Goal: Information Seeking & Learning: Learn about a topic

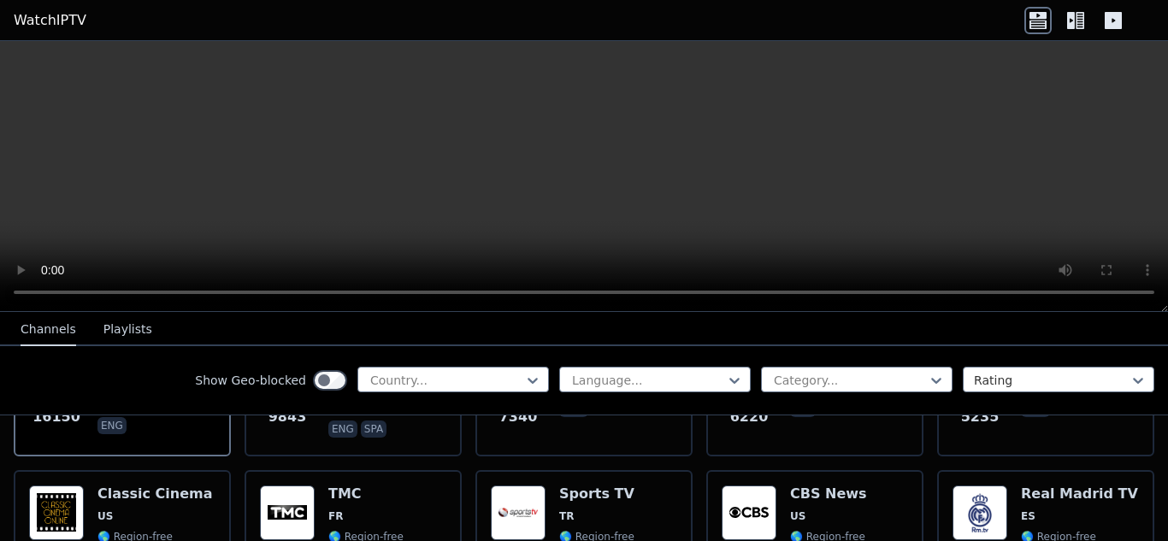
scroll to position [323, 0]
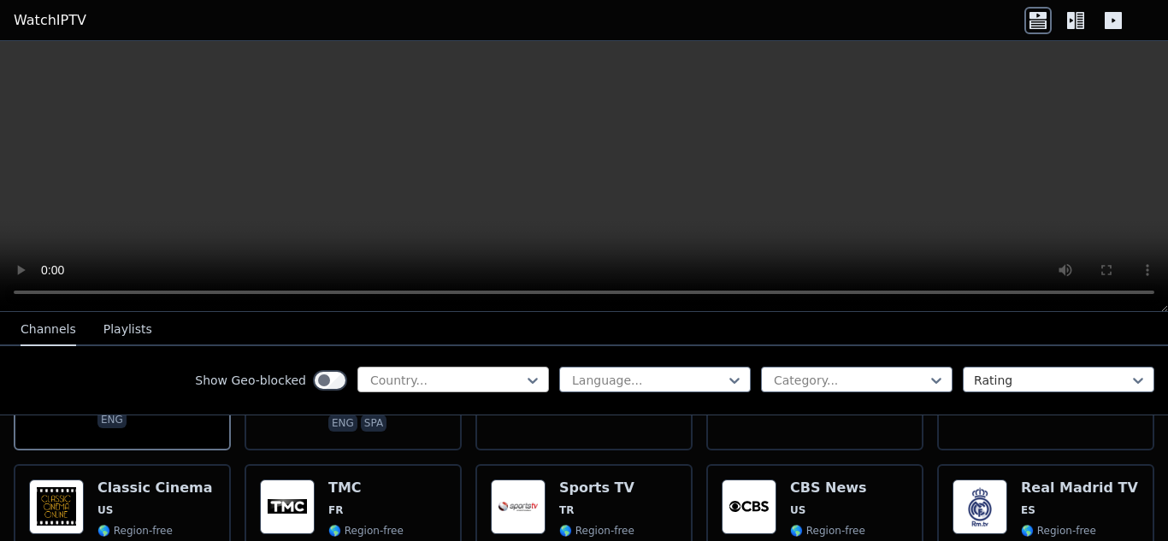
click at [415, 383] on div at bounding box center [446, 380] width 156 height 17
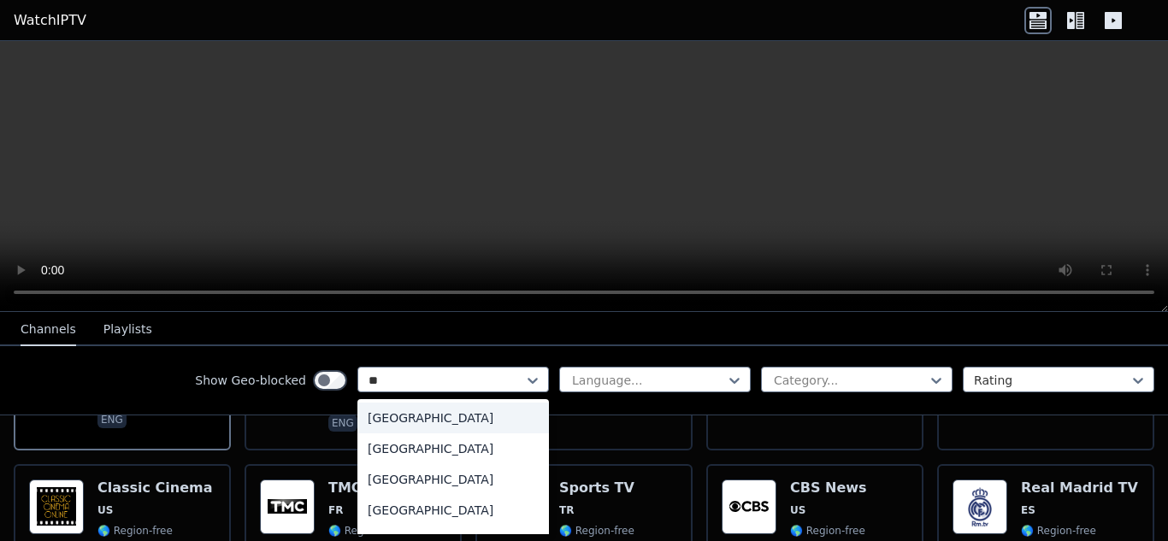
type input "***"
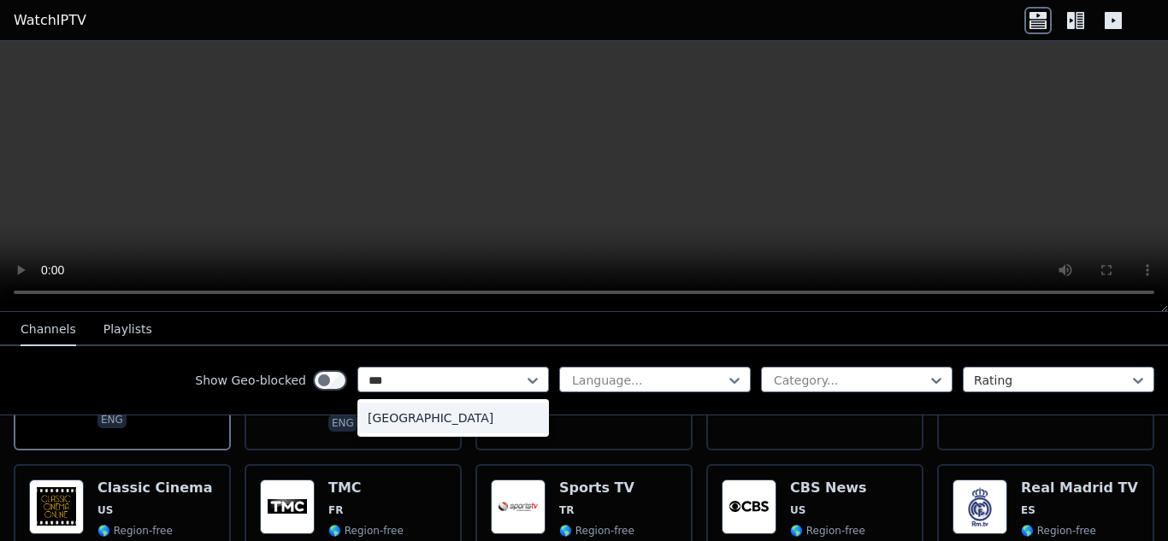
click at [467, 423] on div "[GEOGRAPHIC_DATA]" at bounding box center [452, 418] width 191 height 31
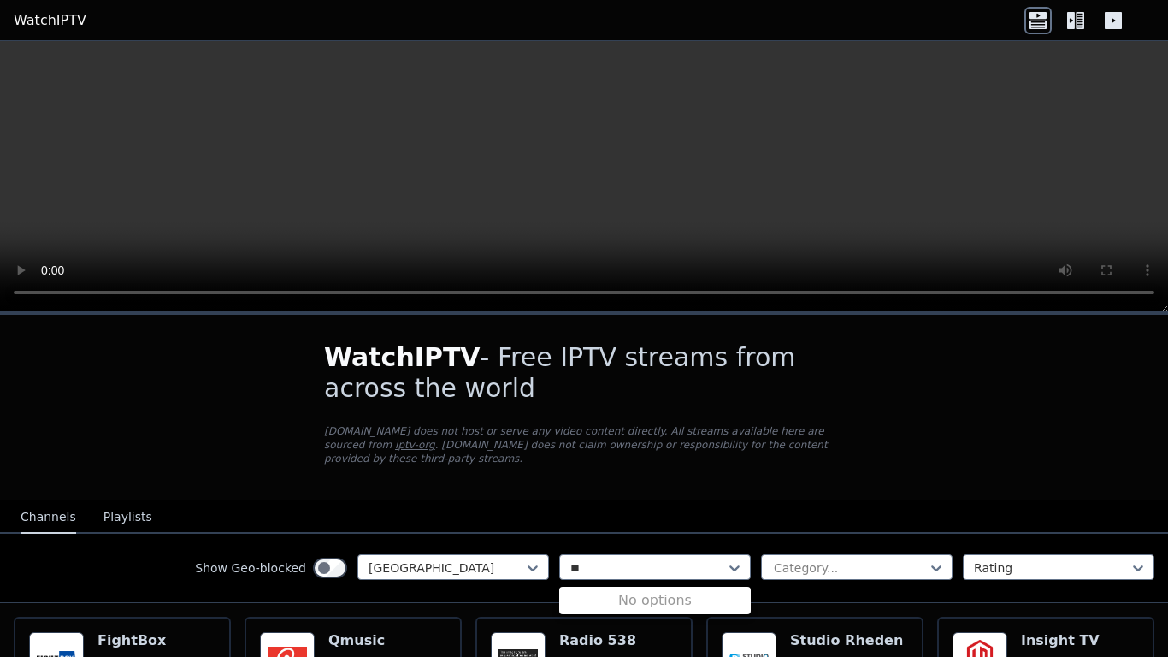
type input "*"
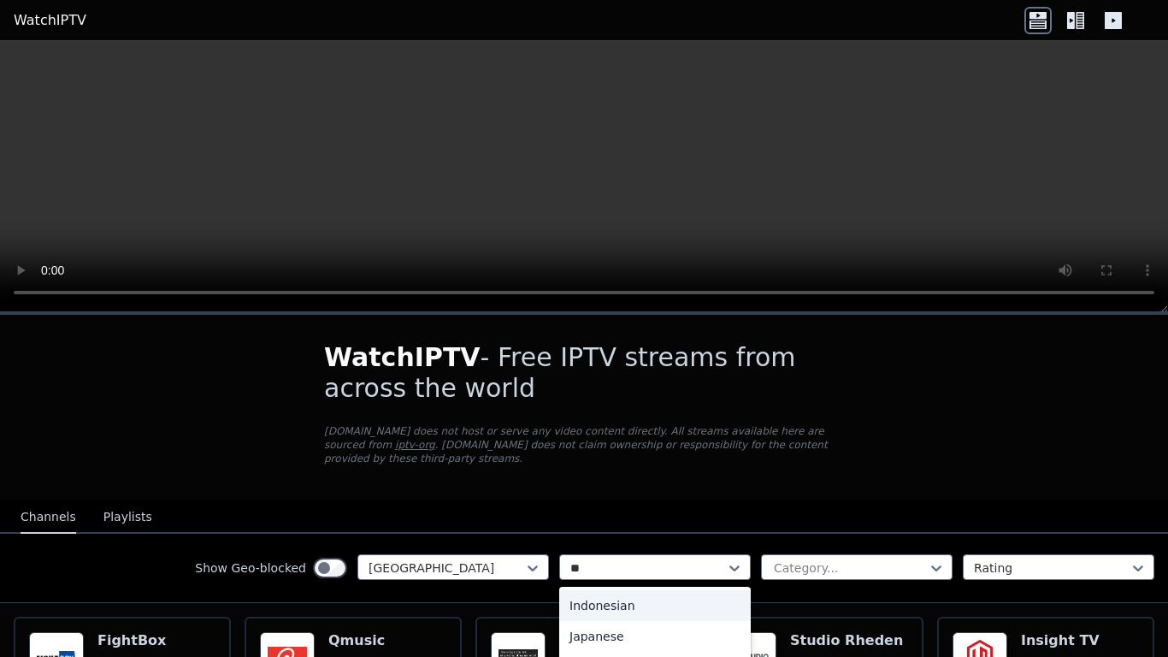
type input "*"
type input "***"
click at [583, 540] on div "English" at bounding box center [654, 605] width 191 height 31
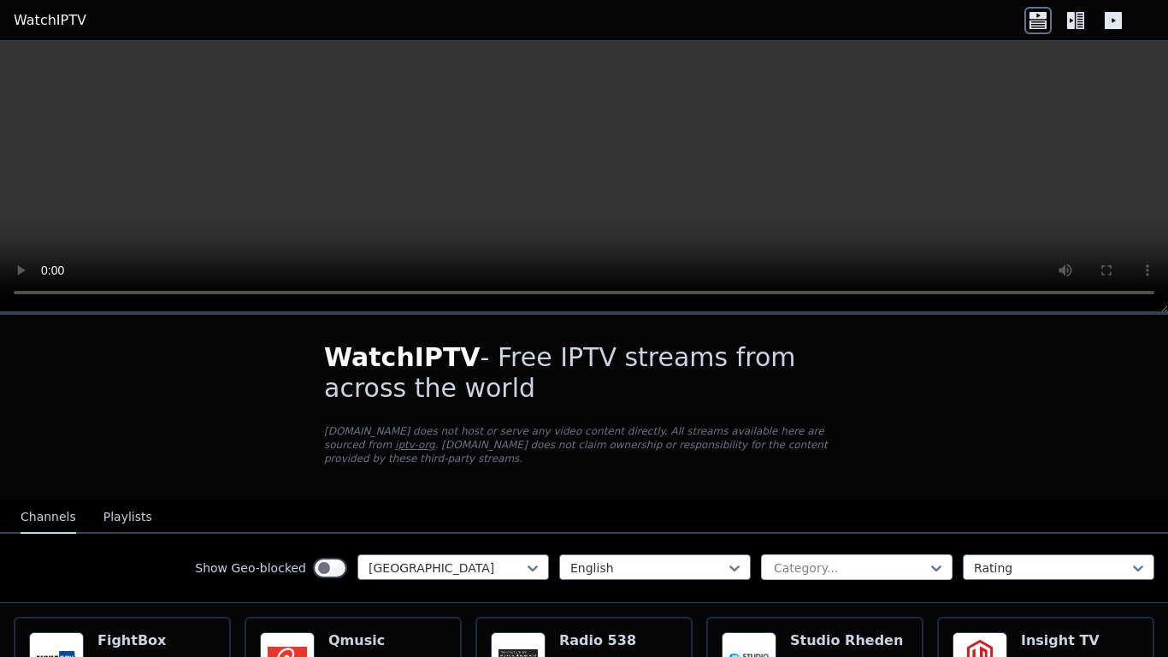
click at [838, 540] on div "Category..." at bounding box center [856, 567] width 191 height 26
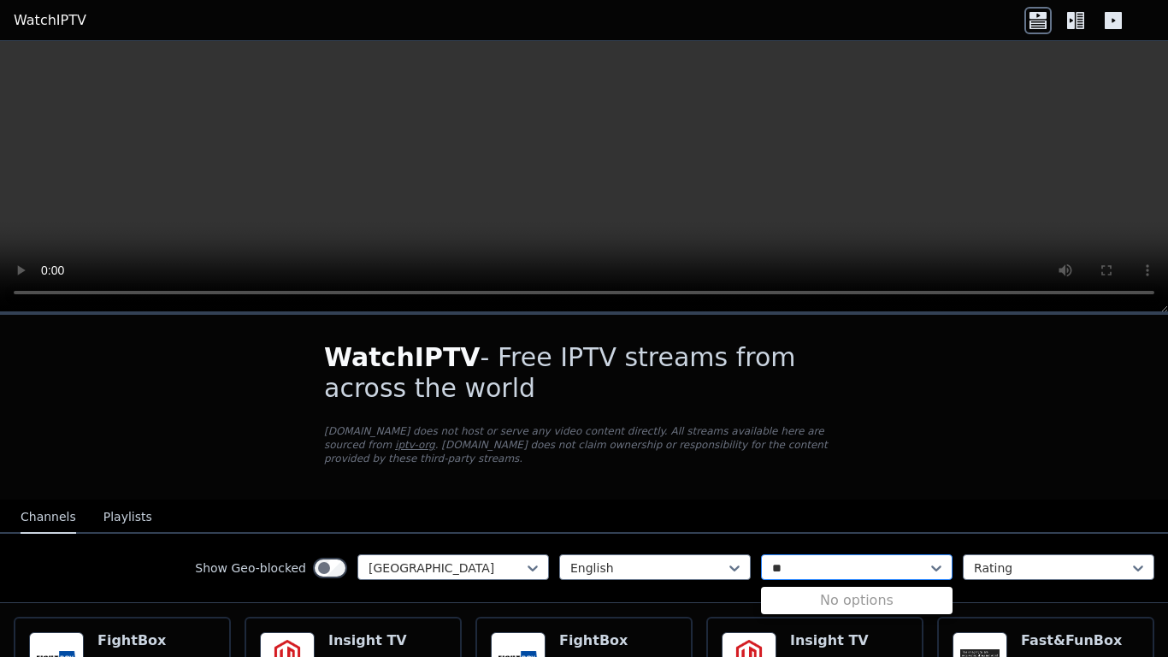
type input "*"
type input "***"
click at [836, 540] on div "Sports" at bounding box center [856, 605] width 191 height 31
click at [1013, 540] on div at bounding box center [1052, 567] width 156 height 17
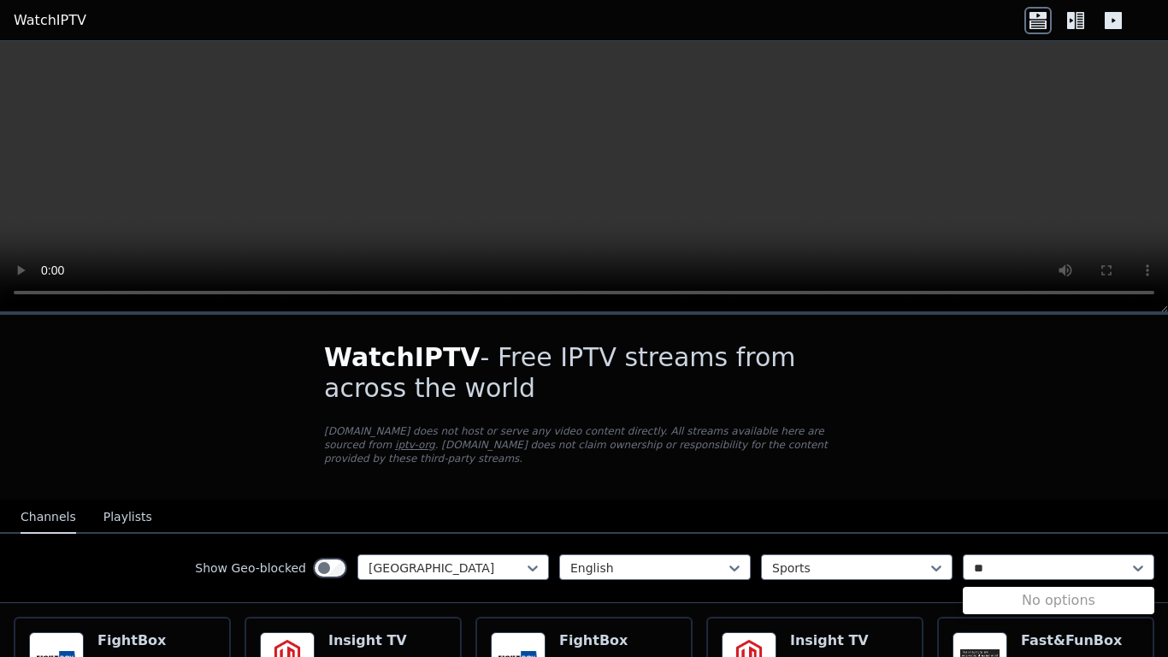
type input "*"
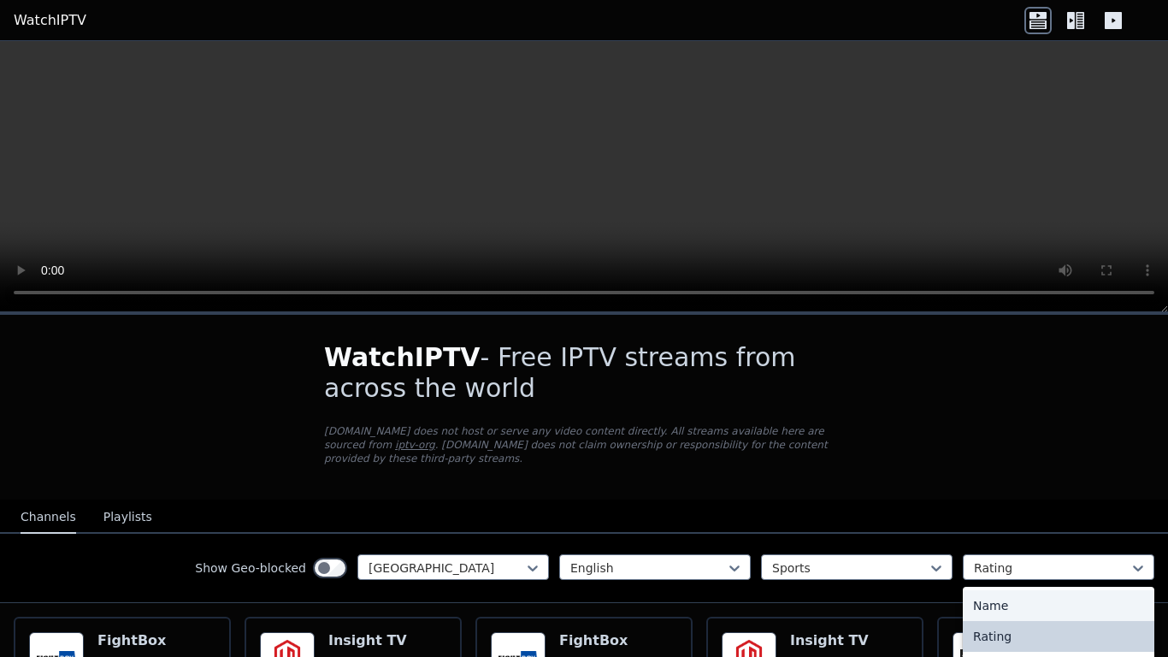
click at [1034, 445] on div "WatchIPTV - Free IPTV streams from across the world [DOMAIN_NAME] does not host…" at bounding box center [584, 662] width 1168 height 695
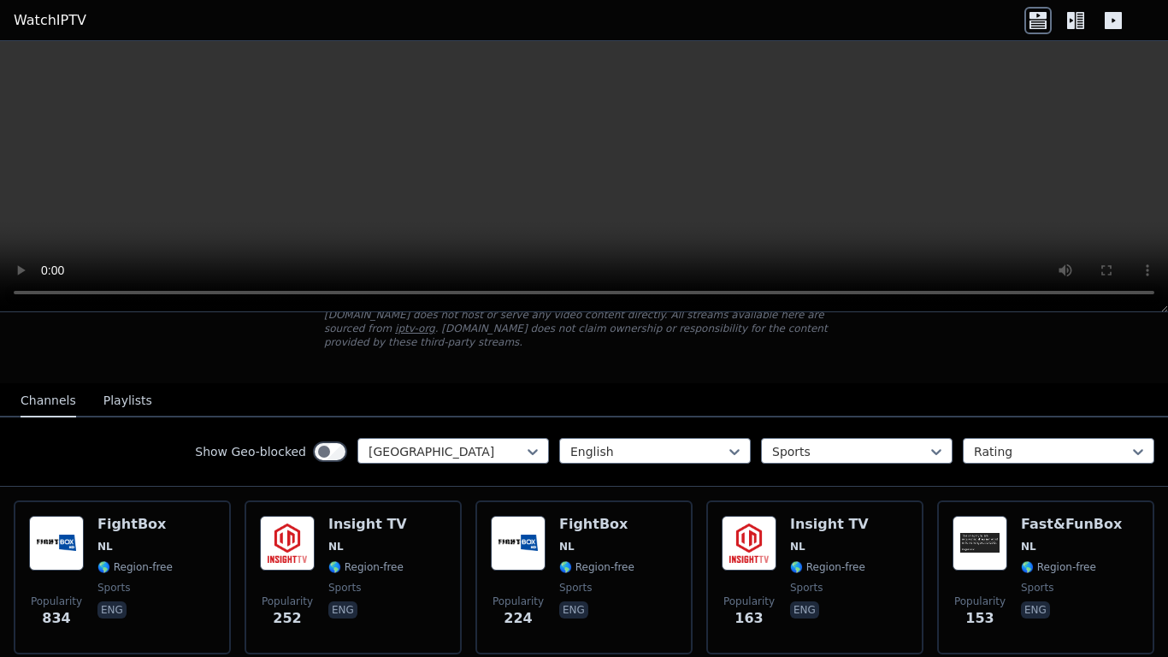
scroll to position [117, 0]
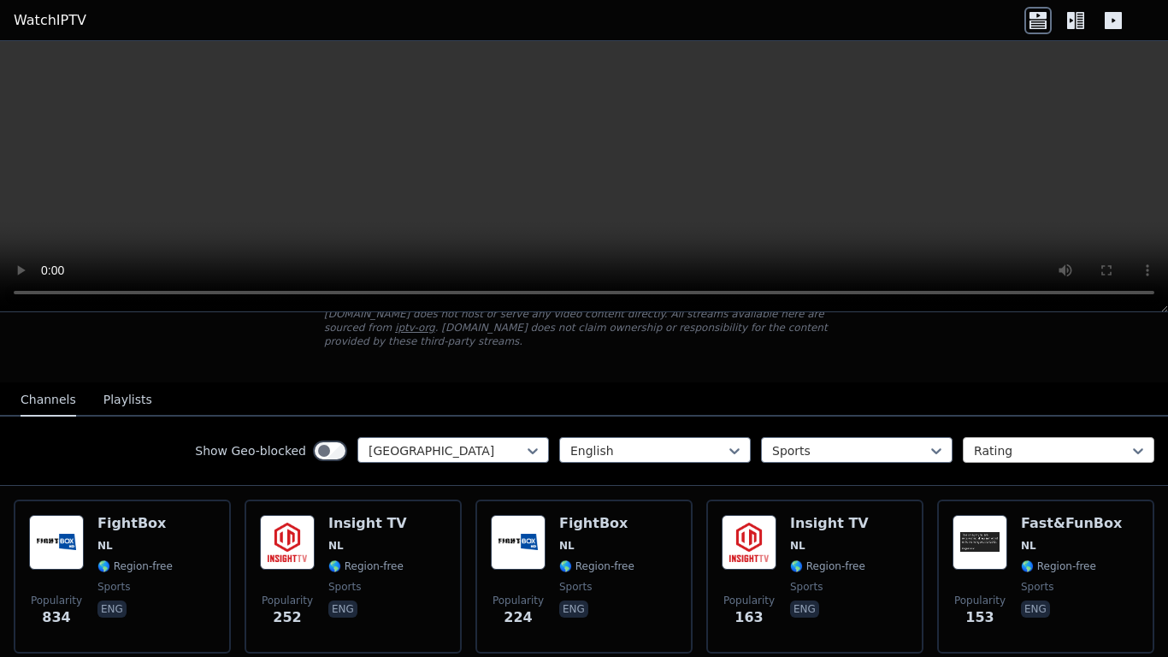
click at [1018, 457] on div at bounding box center [1052, 450] width 156 height 17
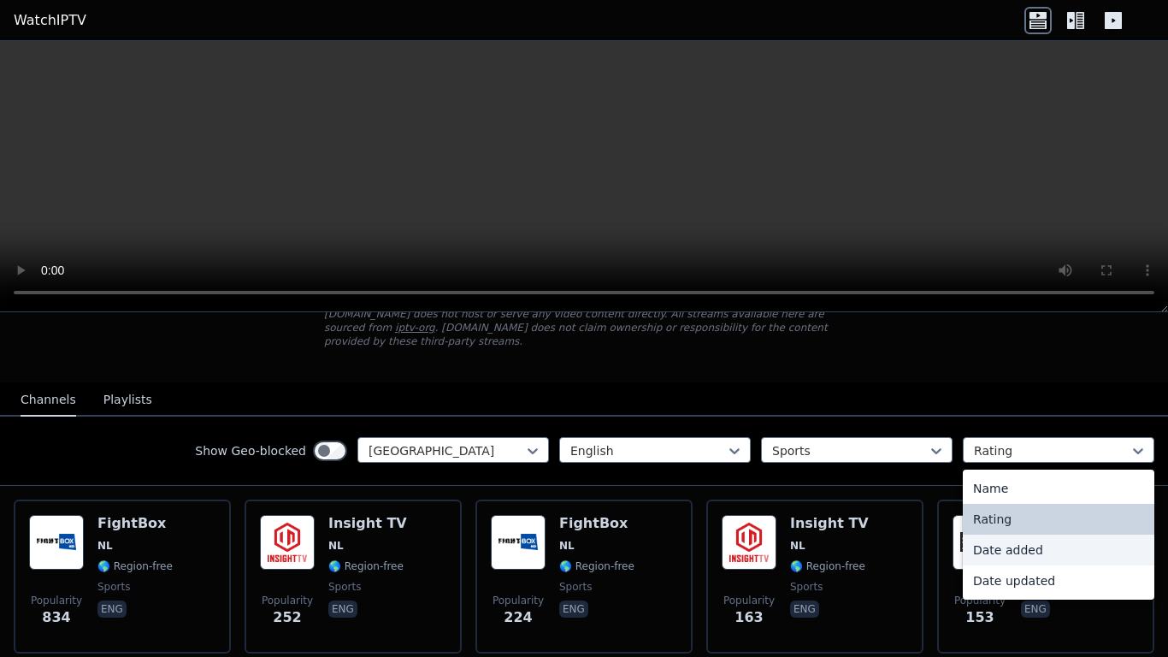
click at [1015, 540] on div "Date added" at bounding box center [1058, 549] width 191 height 31
